Goal: Information Seeking & Learning: Understand process/instructions

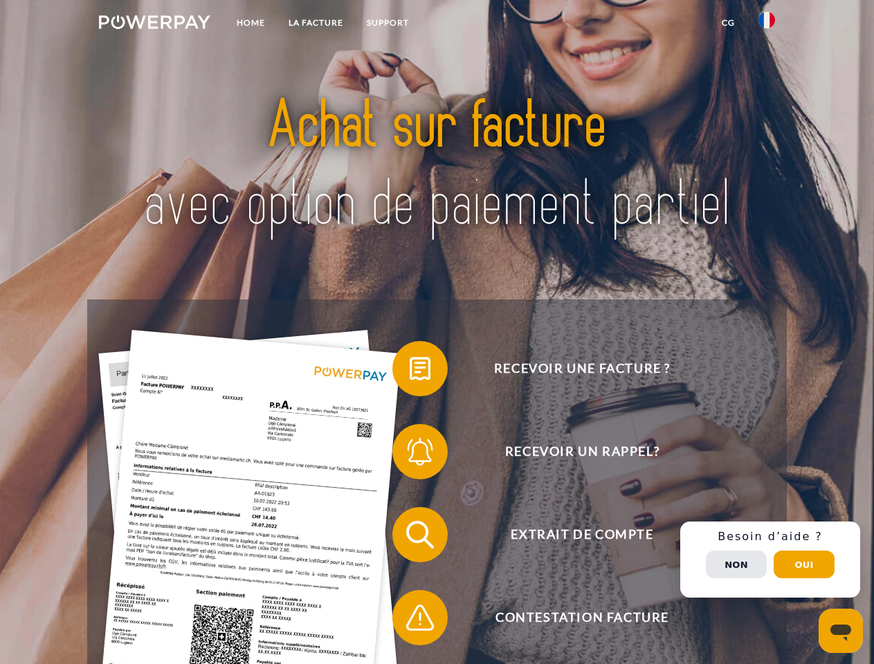
click at [154, 24] on img at bounding box center [154, 22] width 111 height 14
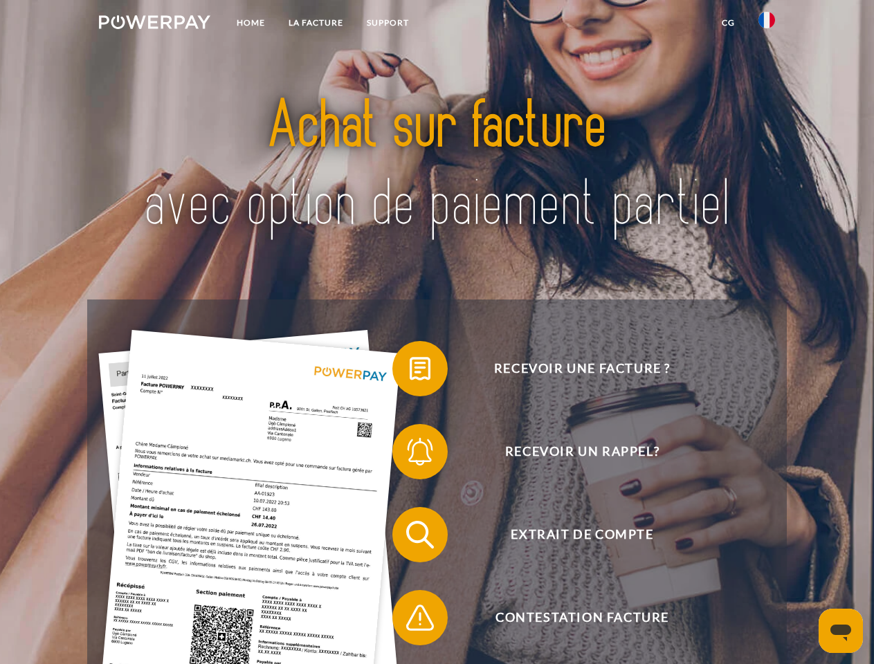
click at [767, 24] on img at bounding box center [767, 20] width 17 height 17
click at [728, 23] on link "CG" at bounding box center [728, 22] width 37 height 25
click at [410, 372] on span at bounding box center [399, 368] width 69 height 69
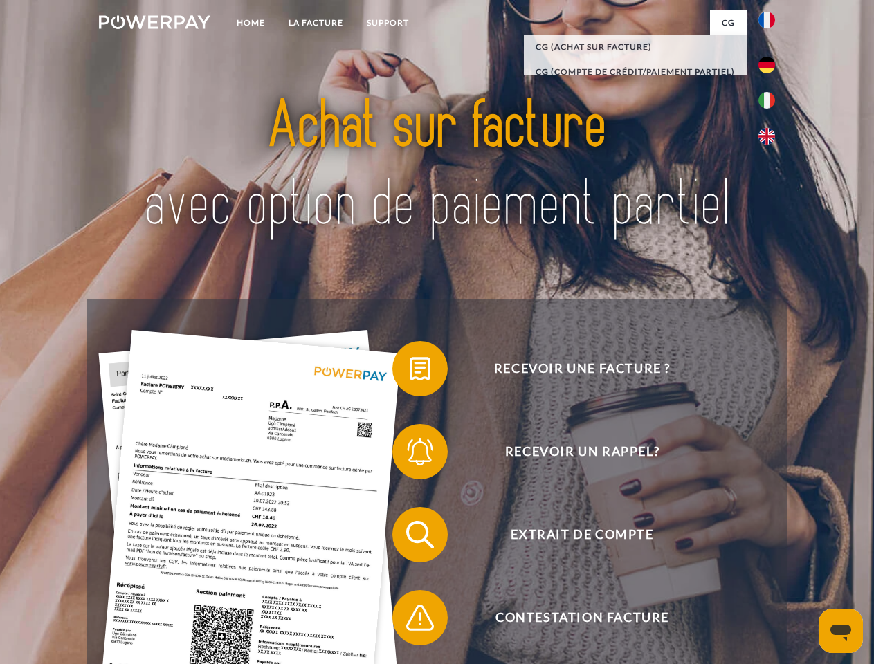
click at [410, 455] on span at bounding box center [399, 451] width 69 height 69
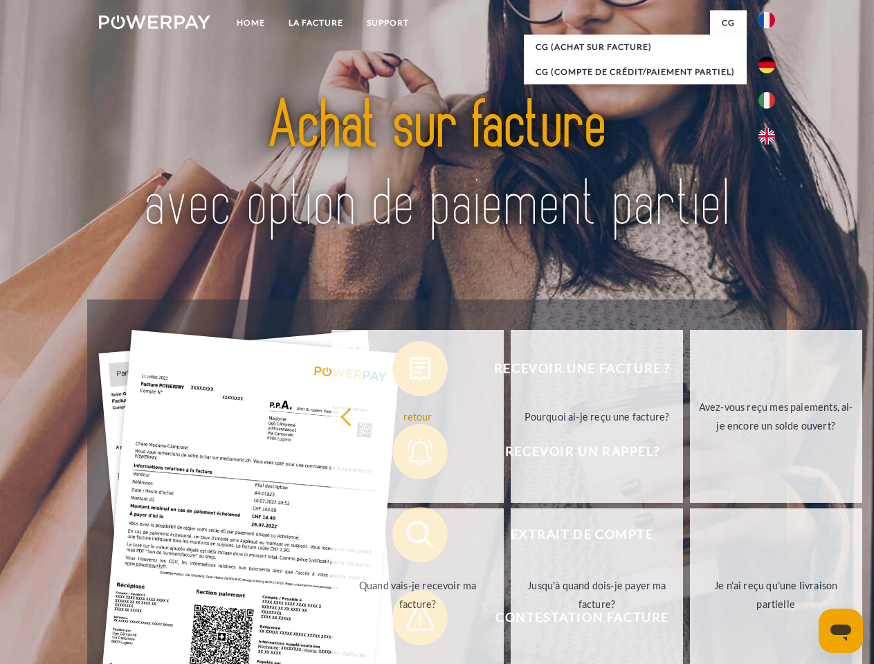
click at [511, 538] on link "Jusqu'à quand dois-je payer ma facture?" at bounding box center [597, 595] width 172 height 173
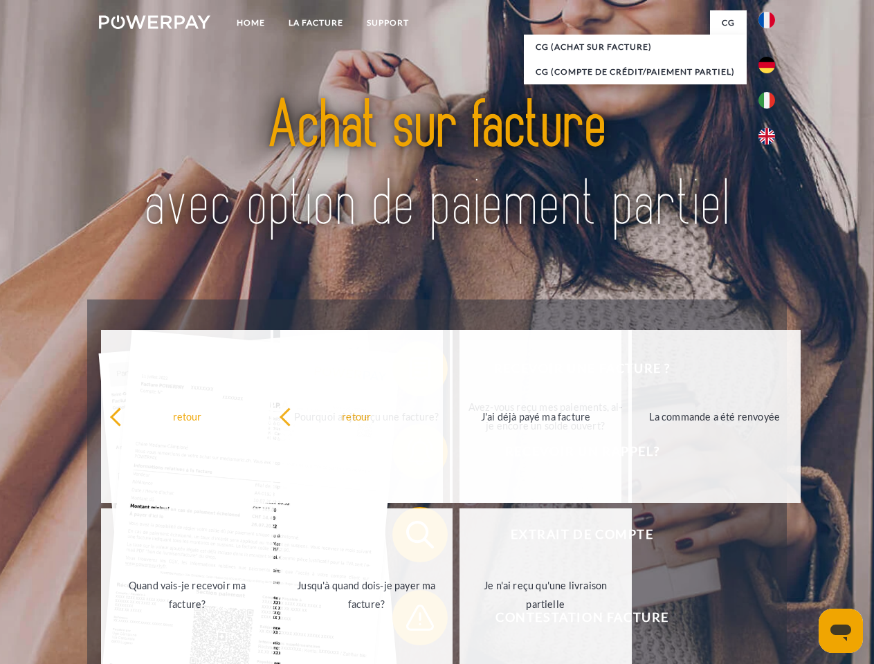
click at [410, 621] on span at bounding box center [399, 618] width 69 height 69
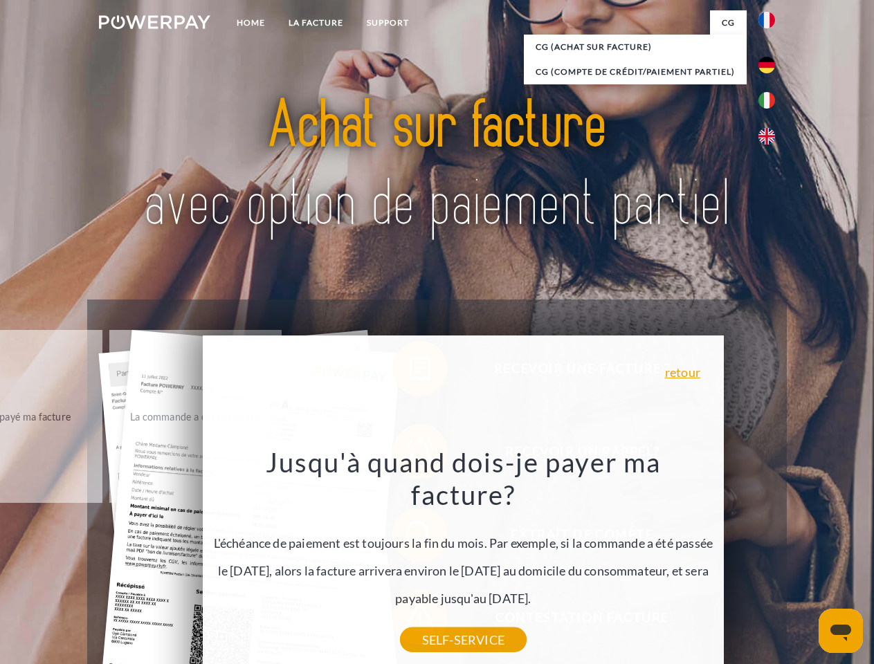
click at [770, 560] on div "Recevoir une facture ? Recevoir un rappel? Extrait de compte retour" at bounding box center [436, 577] width 699 height 554
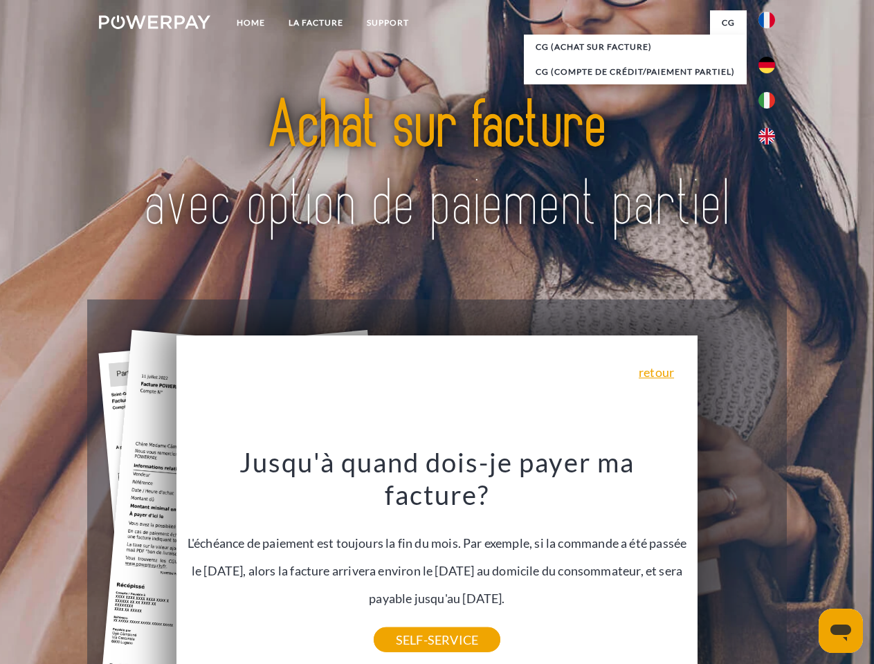
click at [736, 563] on span "Extrait de compte" at bounding box center [582, 534] width 339 height 55
click at [804, 565] on header "Home LA FACTURE Support" at bounding box center [437, 478] width 874 height 956
